Goal: Find specific page/section: Find specific page/section

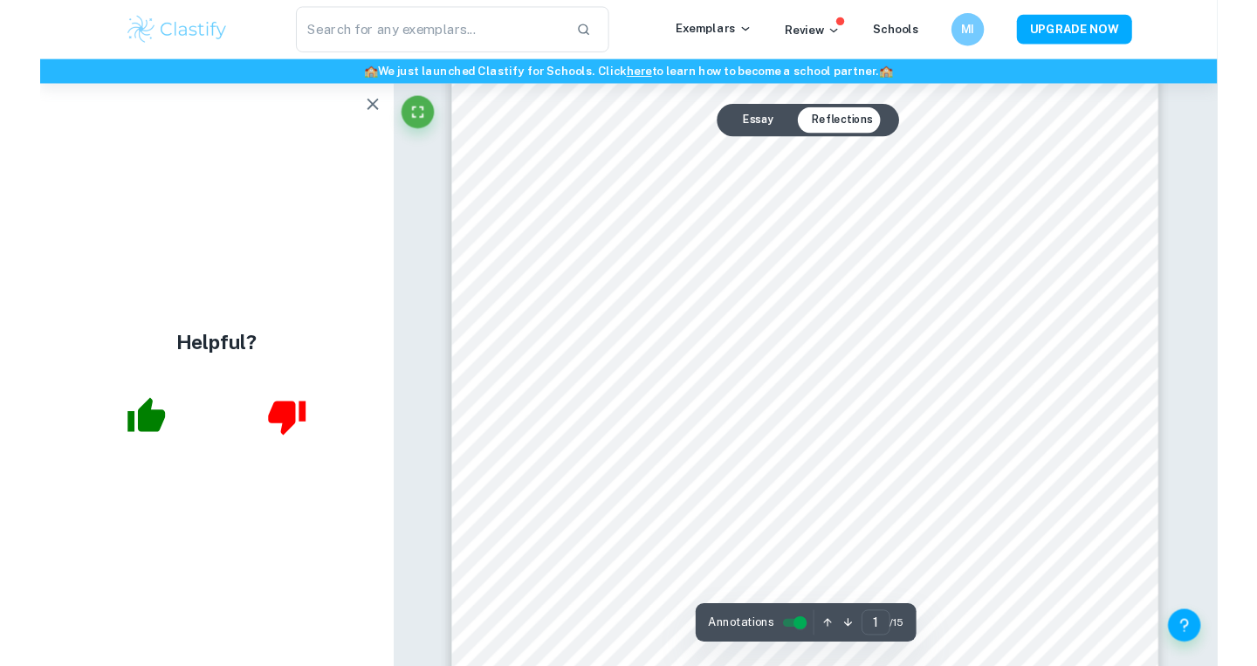
scroll to position [139, 0]
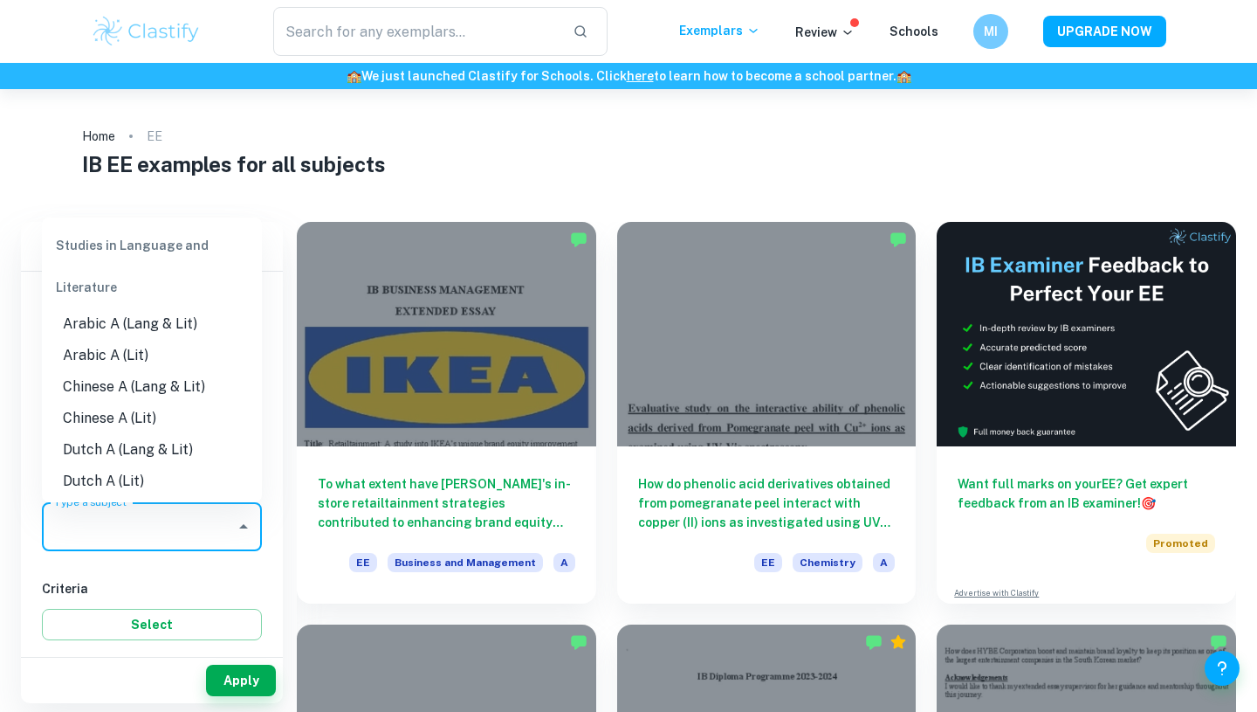
click at [124, 518] on input "Type a subject" at bounding box center [139, 526] width 178 height 33
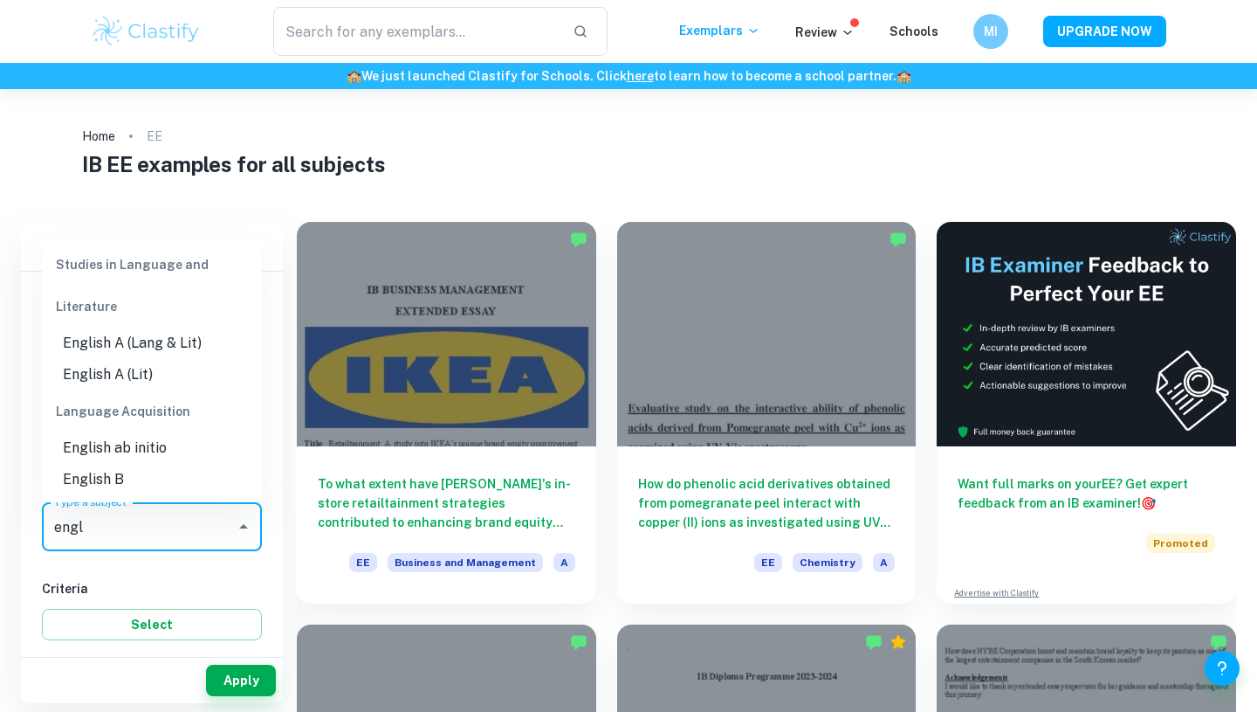
click at [162, 335] on li "English A (Lang & Lit)" at bounding box center [152, 342] width 220 height 31
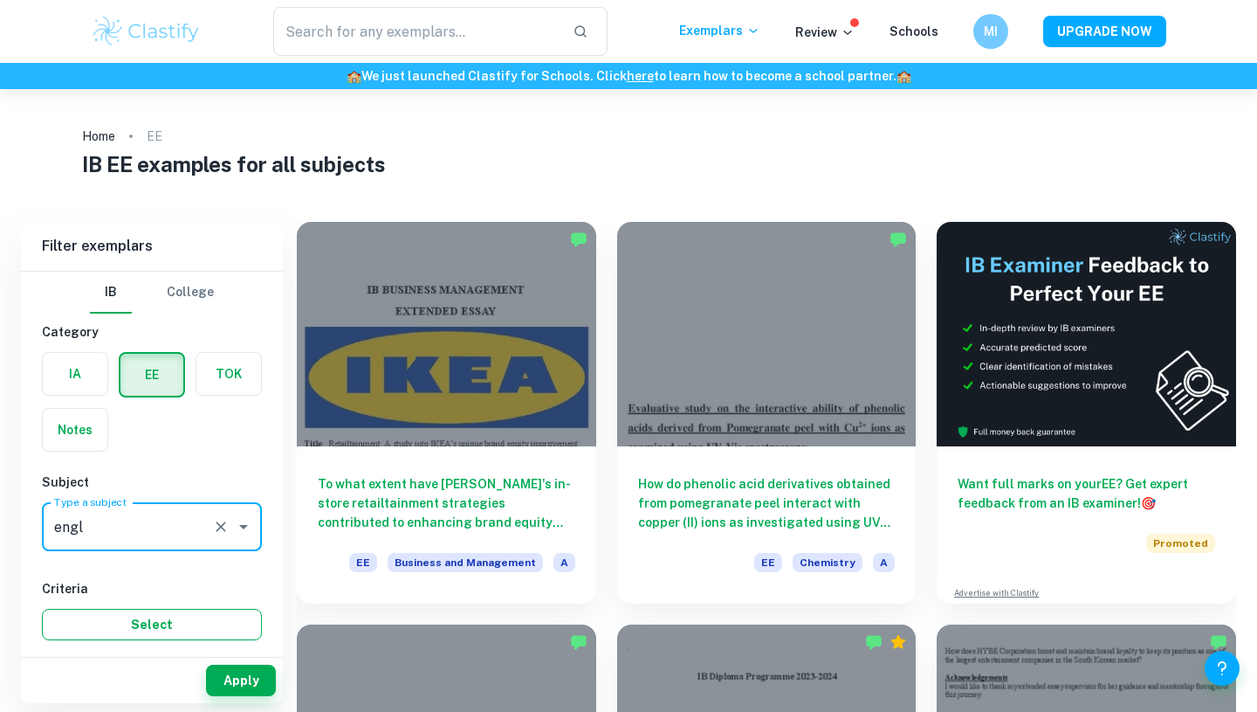
type input "English A (Lang & Lit)"
click at [217, 632] on button "Select" at bounding box center [152, 624] width 220 height 31
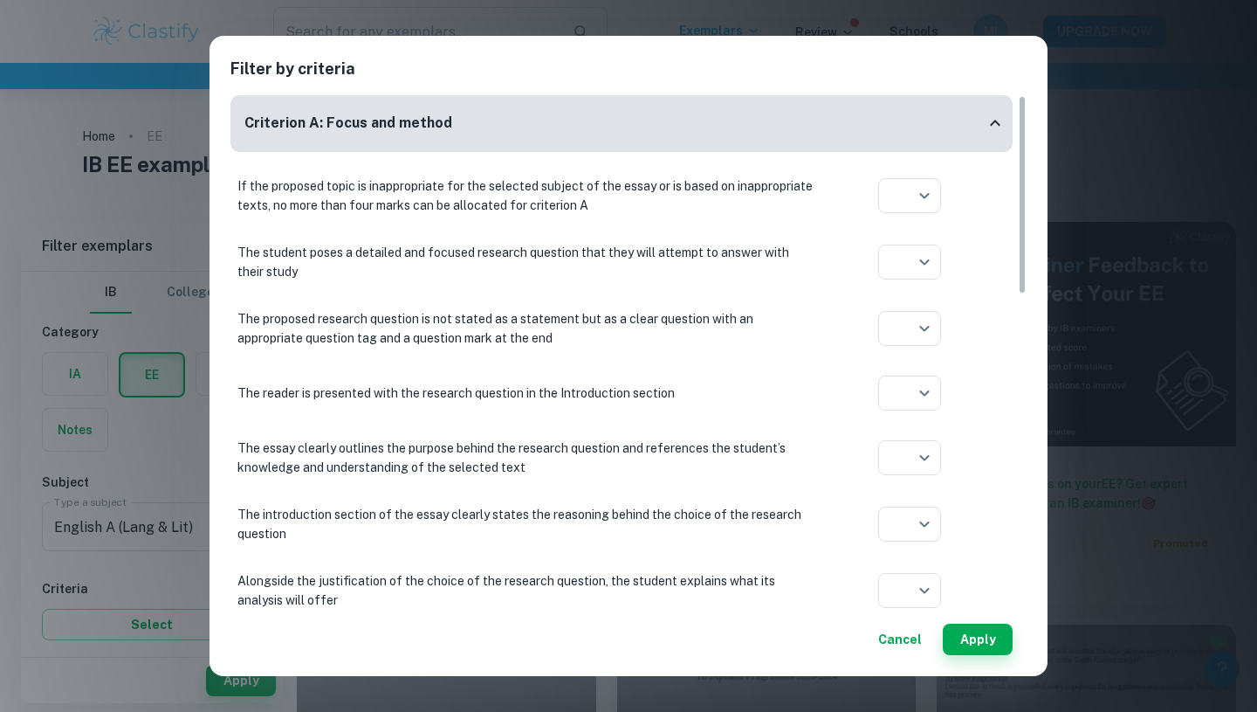
click at [149, 560] on div "Filter by criteria Criterion A: Focus and method If the proposed topic is inapp…" at bounding box center [628, 356] width 1257 height 712
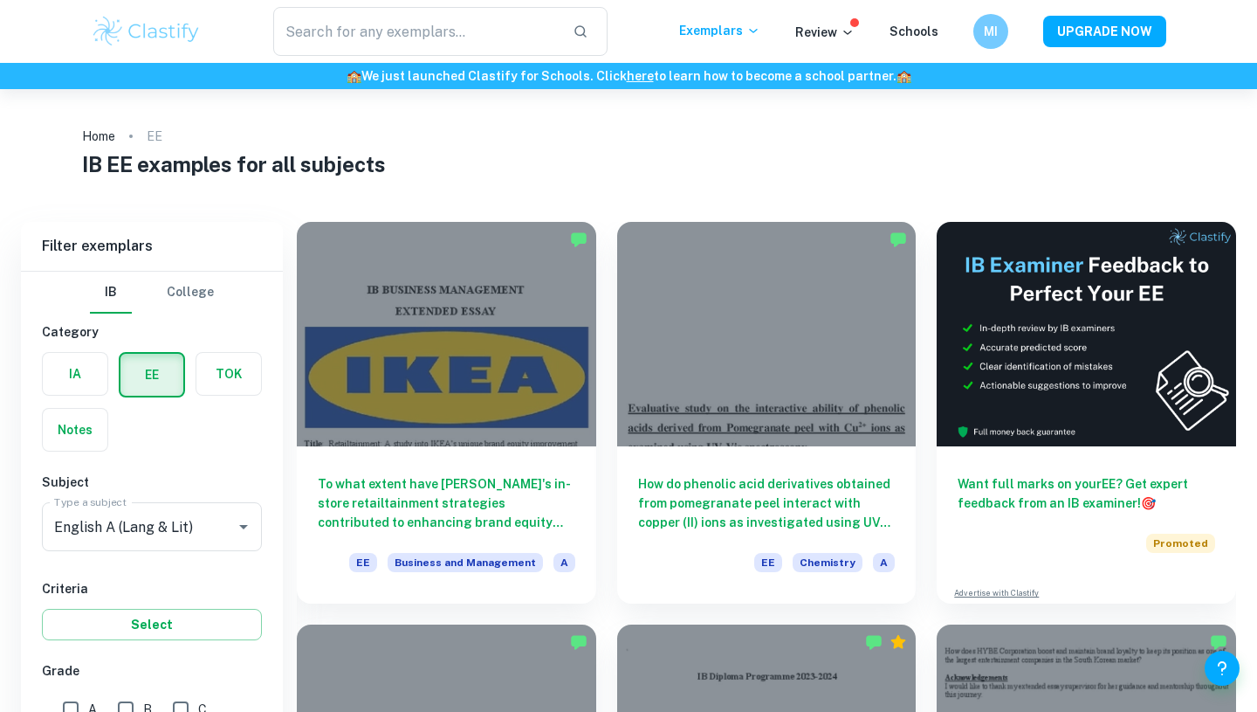
scroll to position [149, 0]
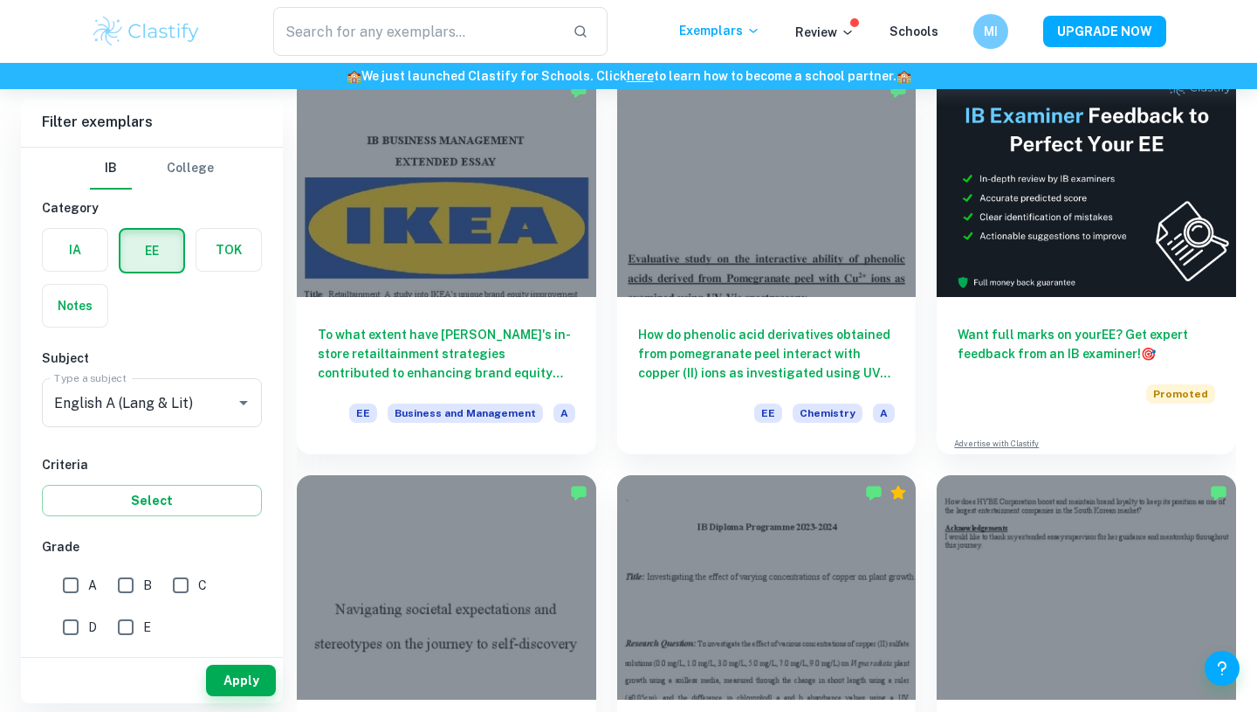
click at [64, 586] on input "A" at bounding box center [70, 585] width 35 height 35
checkbox input "true"
click at [251, 682] on button "Apply" at bounding box center [241, 679] width 70 height 31
